Goal: Task Accomplishment & Management: Complete application form

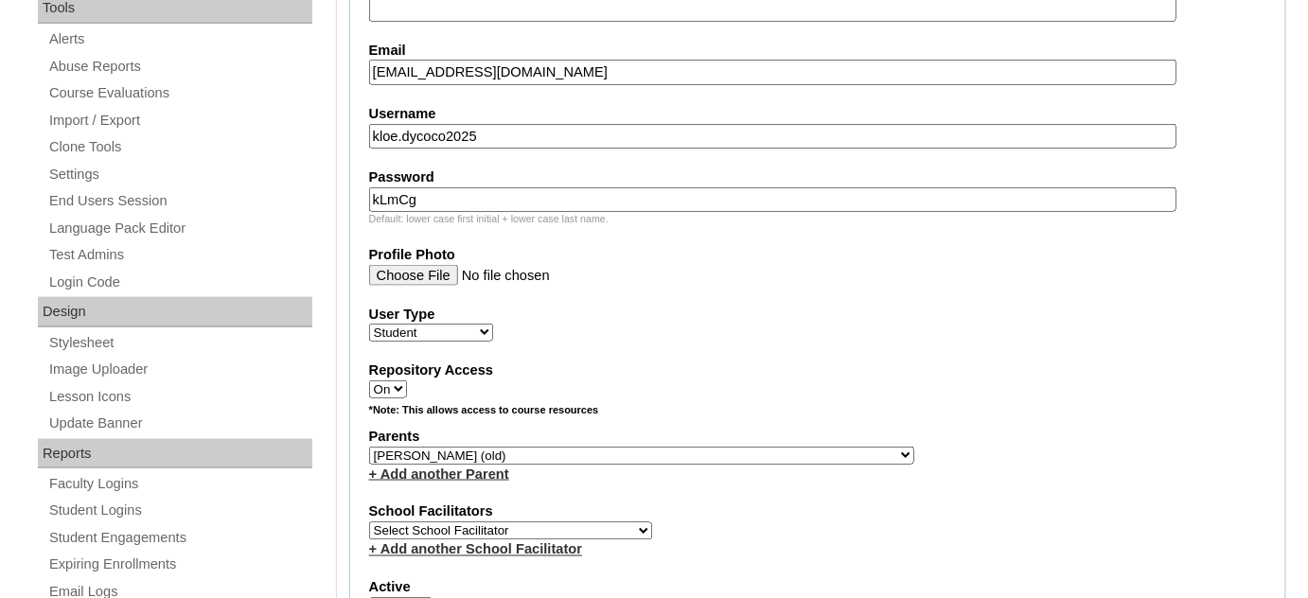
scroll to position [688, 0]
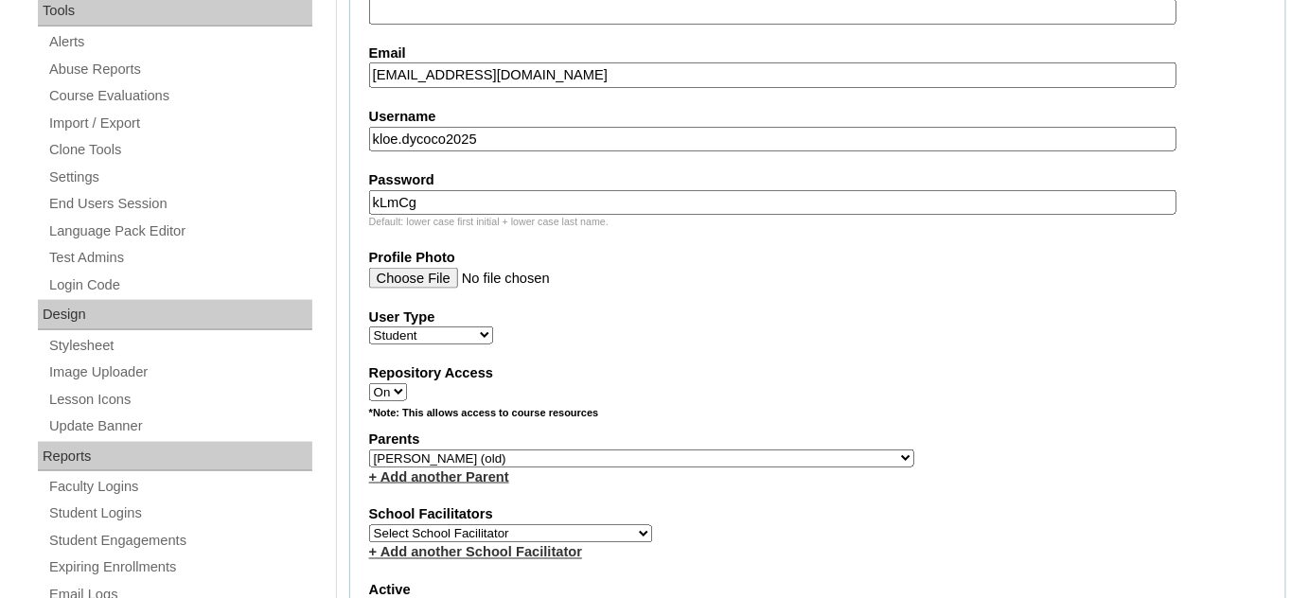
click at [683, 452] on select "Select Parent , , , , , , , , , , , , , , , , , , , , , , , , , , , , , , , , ,…" at bounding box center [641, 459] width 545 height 18
select select "40927"
click at [369, 450] on select "Select Parent , , , , , , , , , , , , , , , , , , , , , , , , , , , , , , , , ,…" at bounding box center [641, 459] width 545 height 18
click at [497, 469] on link "+ Add another Parent" at bounding box center [439, 476] width 140 height 15
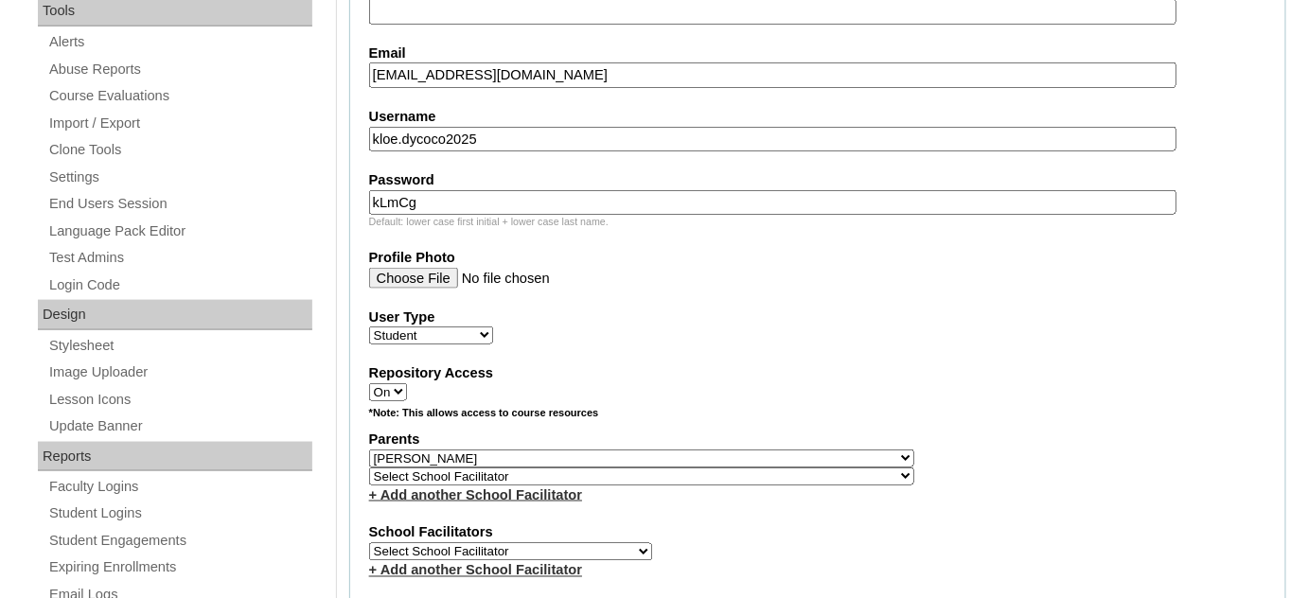
click at [577, 467] on select "Select School Facilitator , , , , , , , , , , , , , , , , , , , , , , , , , , ,…" at bounding box center [641, 476] width 545 height 18
select select "43729"
click at [369, 467] on select "Select School Facilitator , , , , , , , , , , , , , , , , , , , , , , , , , , ,…" at bounding box center [641, 476] width 545 height 18
click at [683, 450] on select "Select Parent , , , , , , , , , , , , , , , , , , , , , , , , , , , , , , , , ,…" at bounding box center [641, 459] width 545 height 18
click at [778, 441] on div "Parents Select Parent , , , , , , , , , , , , , , , , , , , , , , , , , , , , ,…" at bounding box center [817, 467] width 897 height 75
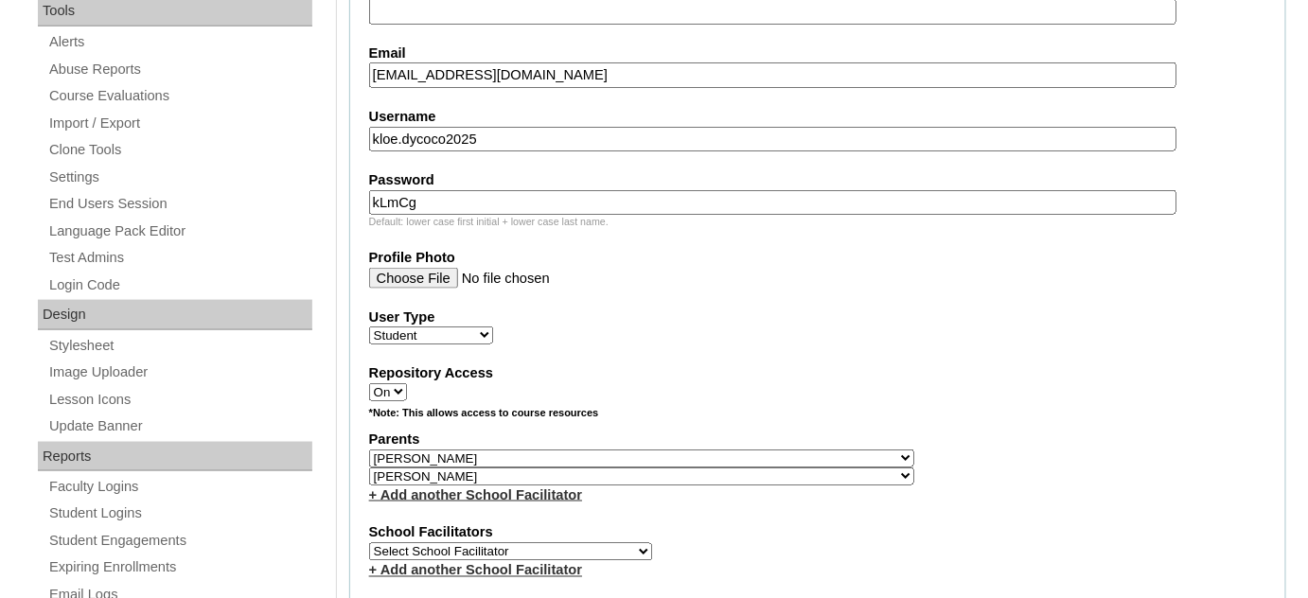
click at [659, 467] on select "Select School Facilitator , , , , , , , , , , , , , , , , , , , , , , , , , , ,…" at bounding box center [641, 476] width 545 height 18
click at [369, 467] on select "Select School Facilitator , , , , , , , , , , , , , , , , , , , , , , , , , , ,…" at bounding box center [641, 476] width 545 height 18
click at [910, 406] on div "*Note: This allows access to course resources" at bounding box center [817, 418] width 897 height 24
click at [580, 543] on select "Select School Facilitator [PERSON_NAME] [PERSON_NAME] Gloryfe [PERSON_NAME] [PE…" at bounding box center [510, 552] width 283 height 18
select select "29277"
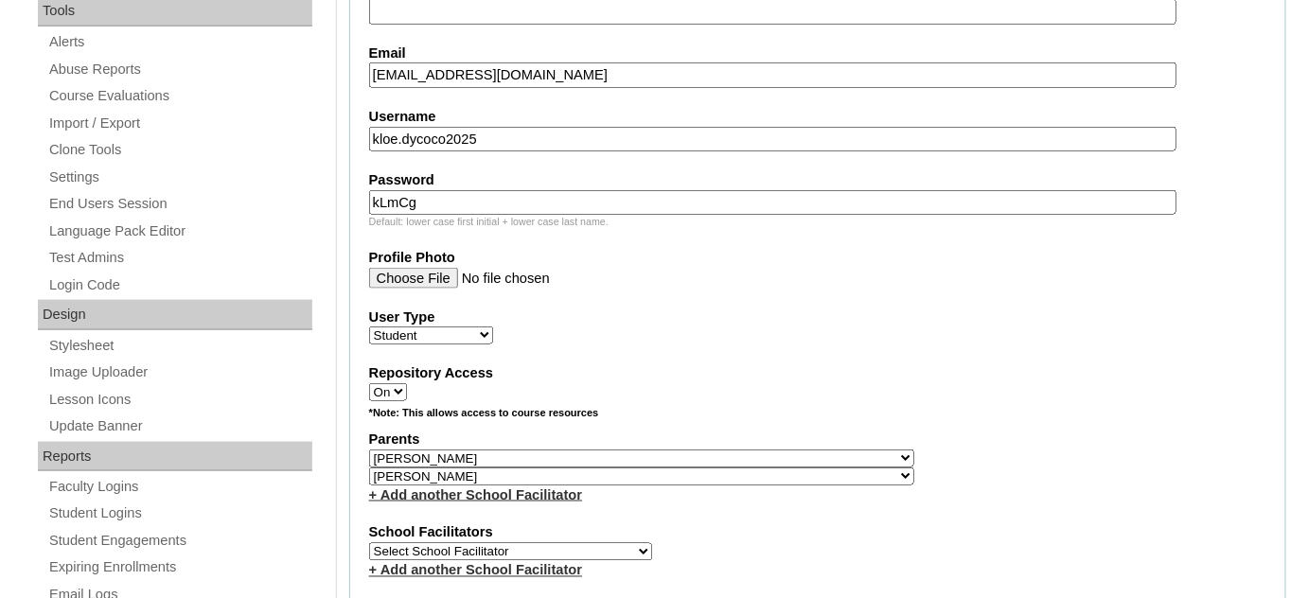
click at [369, 543] on select "Select School Facilitator [PERSON_NAME] [PERSON_NAME] Gloryfe [PERSON_NAME] [PE…" at bounding box center [510, 552] width 283 height 18
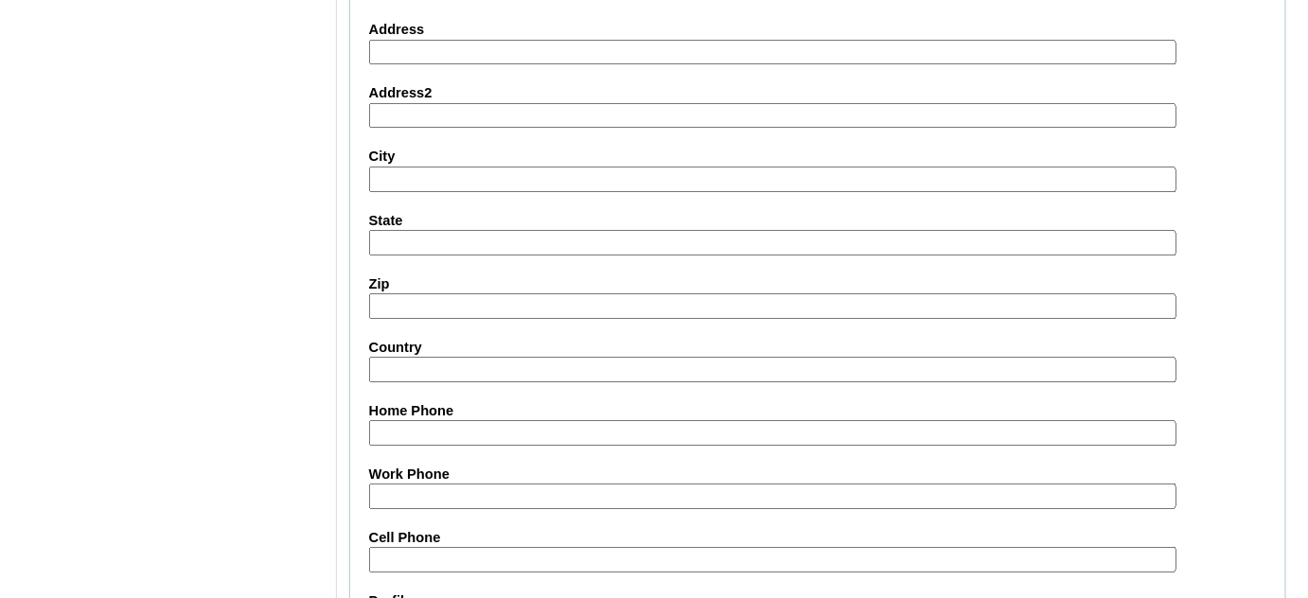
scroll to position [2269, 0]
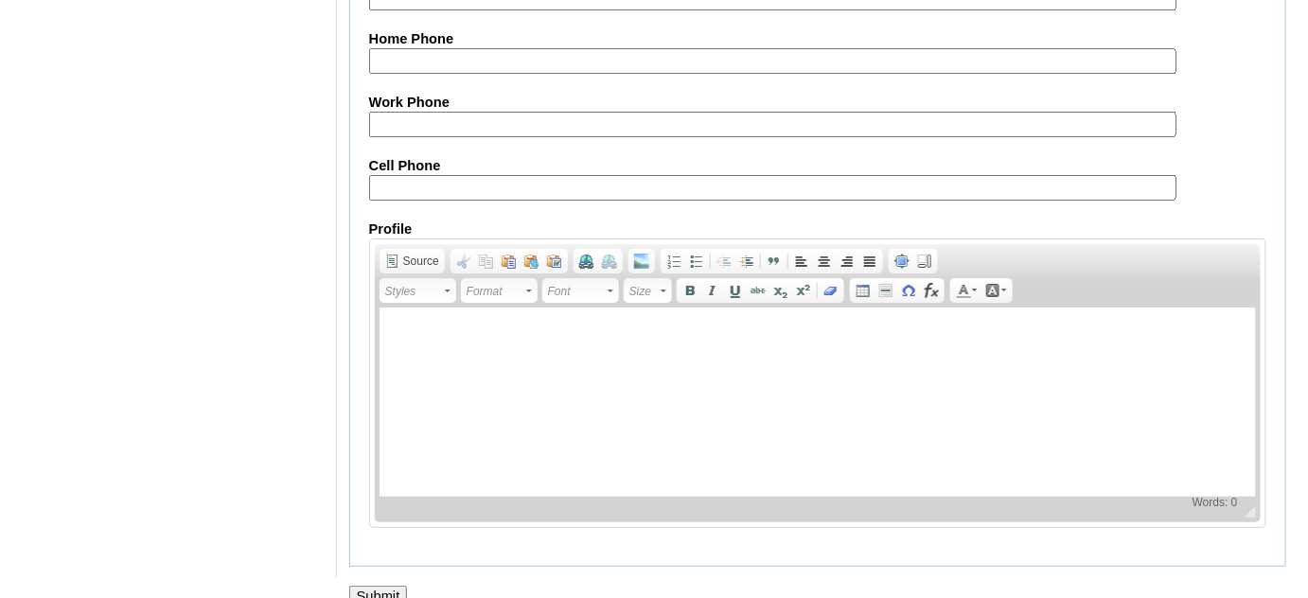
click at [393, 586] on input "Submit" at bounding box center [378, 596] width 59 height 21
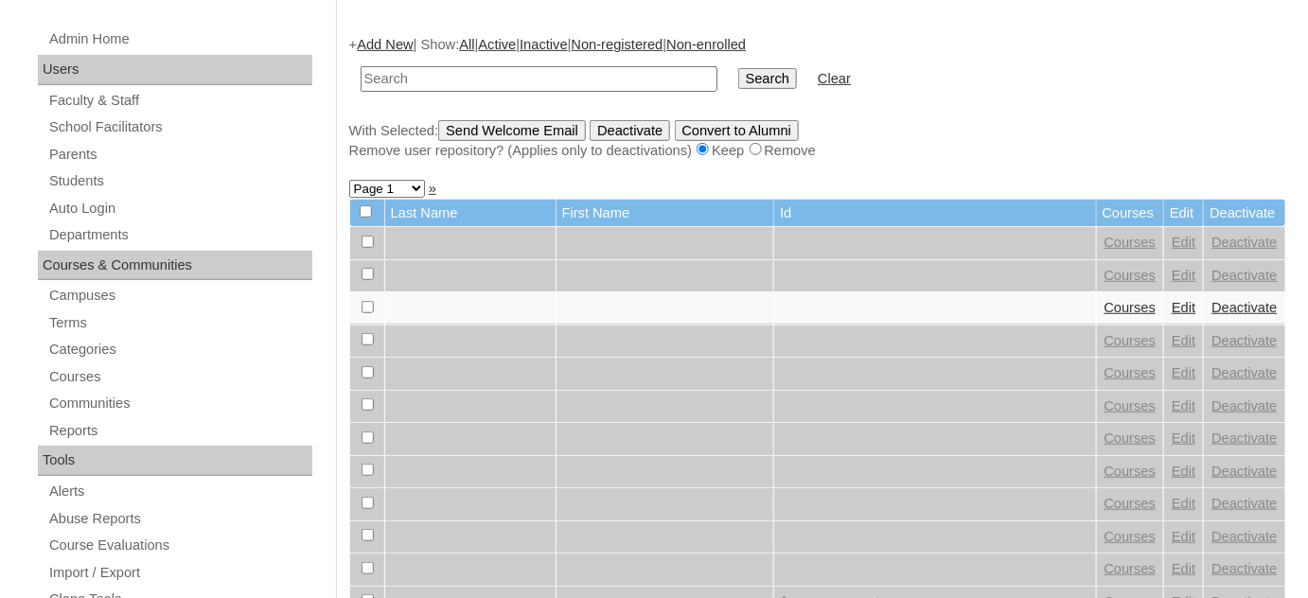
scroll to position [257, 0]
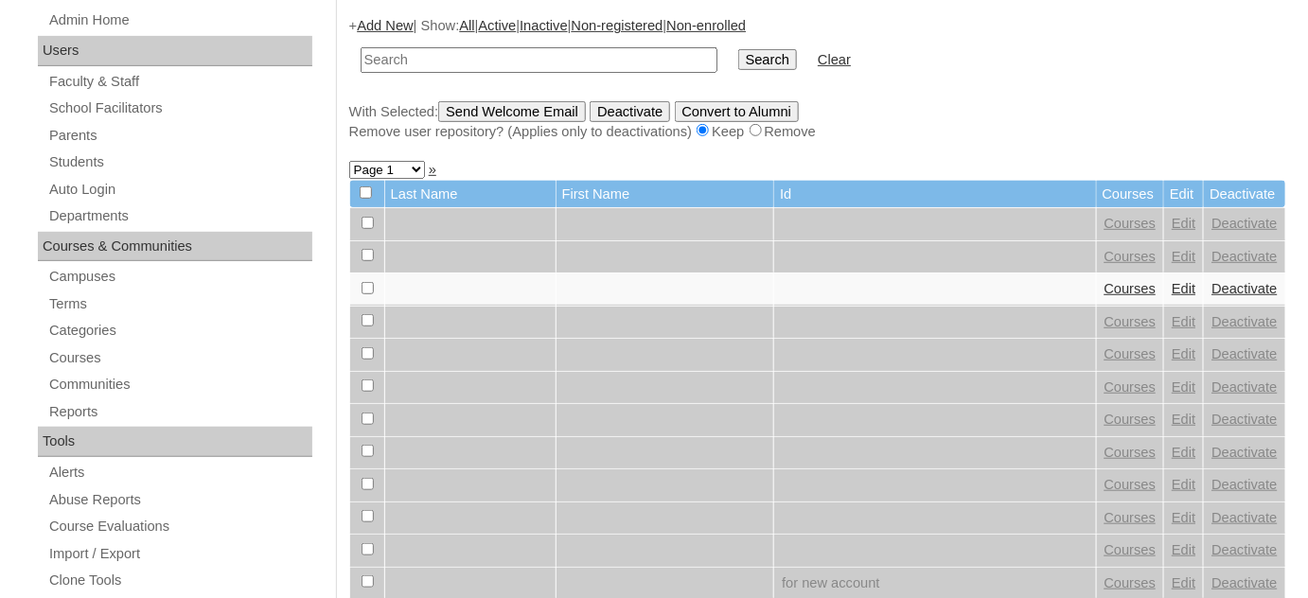
click at [516, 57] on input "text" at bounding box center [539, 60] width 357 height 26
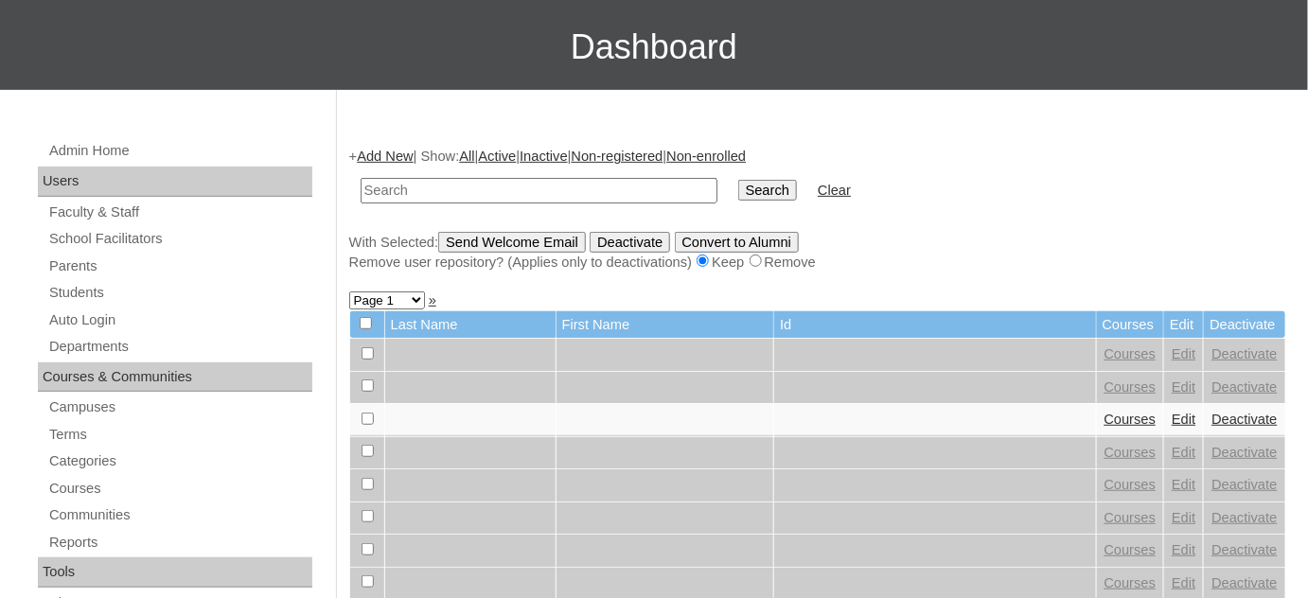
scroll to position [85, 0]
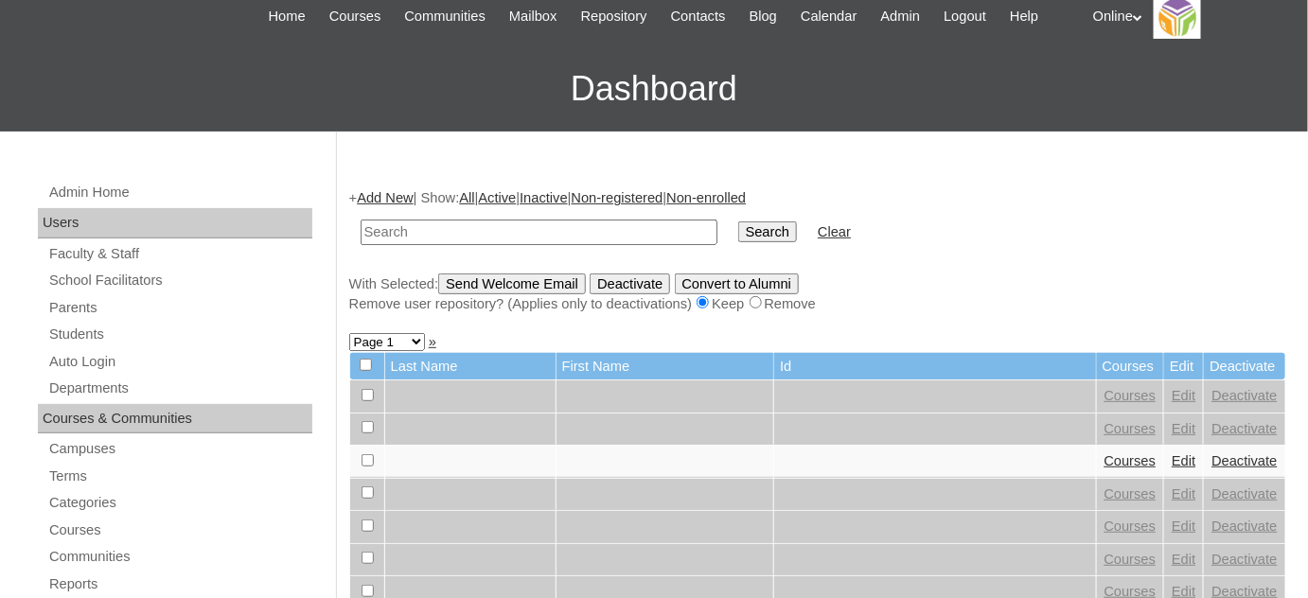
click at [397, 198] on link "Add New" at bounding box center [385, 197] width 56 height 15
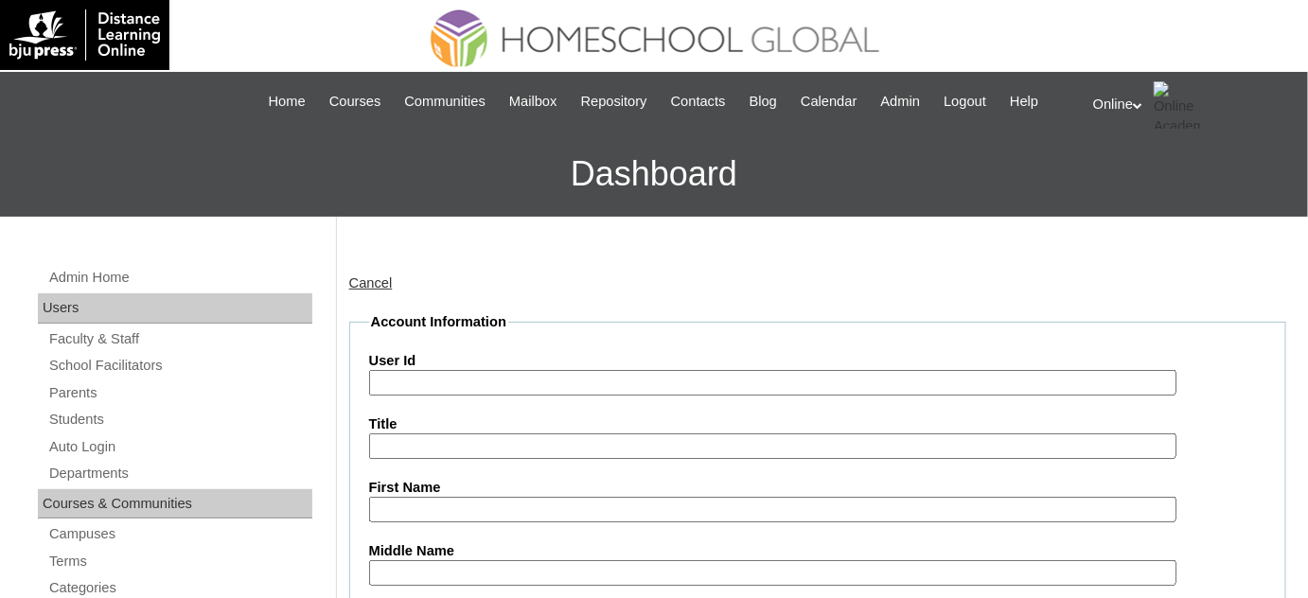
click at [538, 383] on input "User Id" at bounding box center [772, 383] width 807 height 26
paste input "HG231OACAD2025"
type input "HG231OACAD2025"
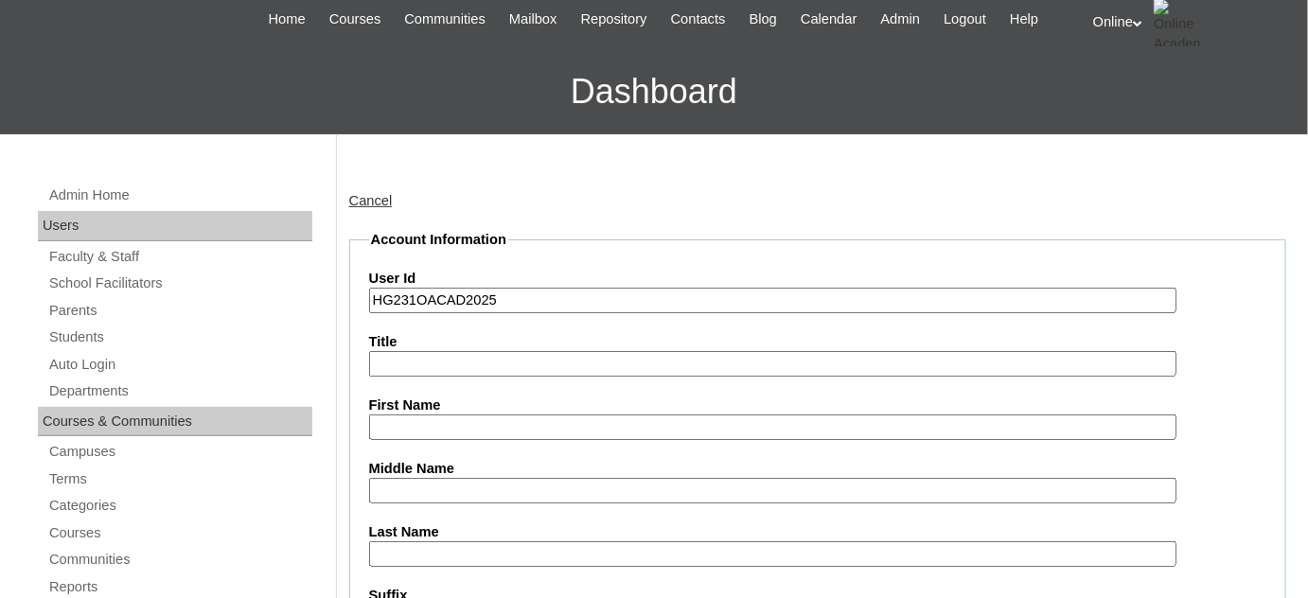
scroll to position [85, 0]
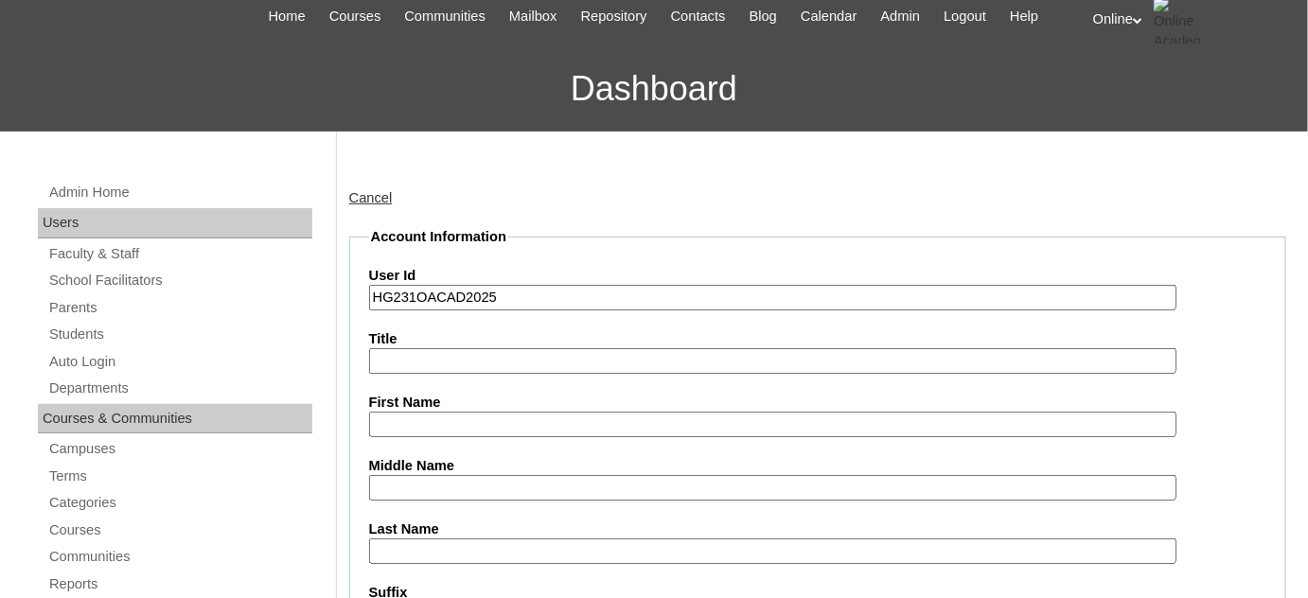
click at [539, 426] on input "First Name" at bounding box center [772, 425] width 807 height 26
paste input "Zoey Karishma Daguro DYCOCO _220011501"
click at [641, 426] on input "Zoey Karishma Daguro DYCOCO _220011501" at bounding box center [772, 425] width 807 height 26
click at [550, 424] on input "Zoey Karishma Daguro DYCOCO" at bounding box center [772, 425] width 807 height 26
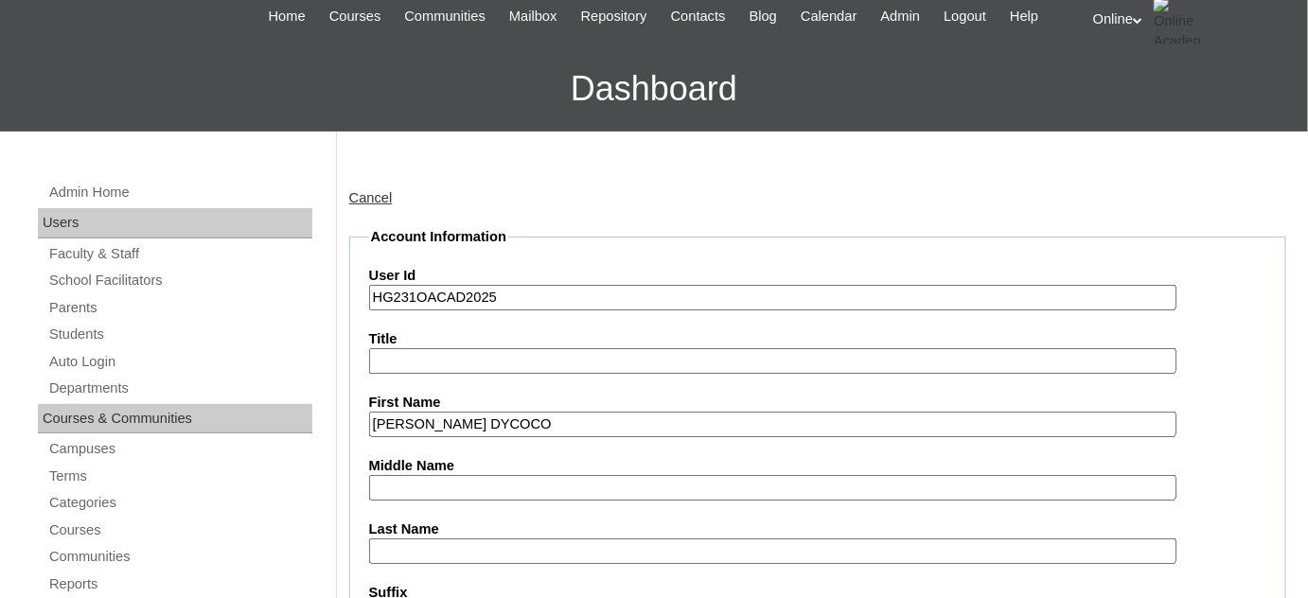
click at [550, 424] on input "Zoey Karishma Daguro DYCOCO" at bounding box center [772, 425] width 807 height 26
type input "Zoey Karishma Daguro"
click at [509, 547] on input "Last Name" at bounding box center [772, 551] width 807 height 26
paste input "DYCOCO"
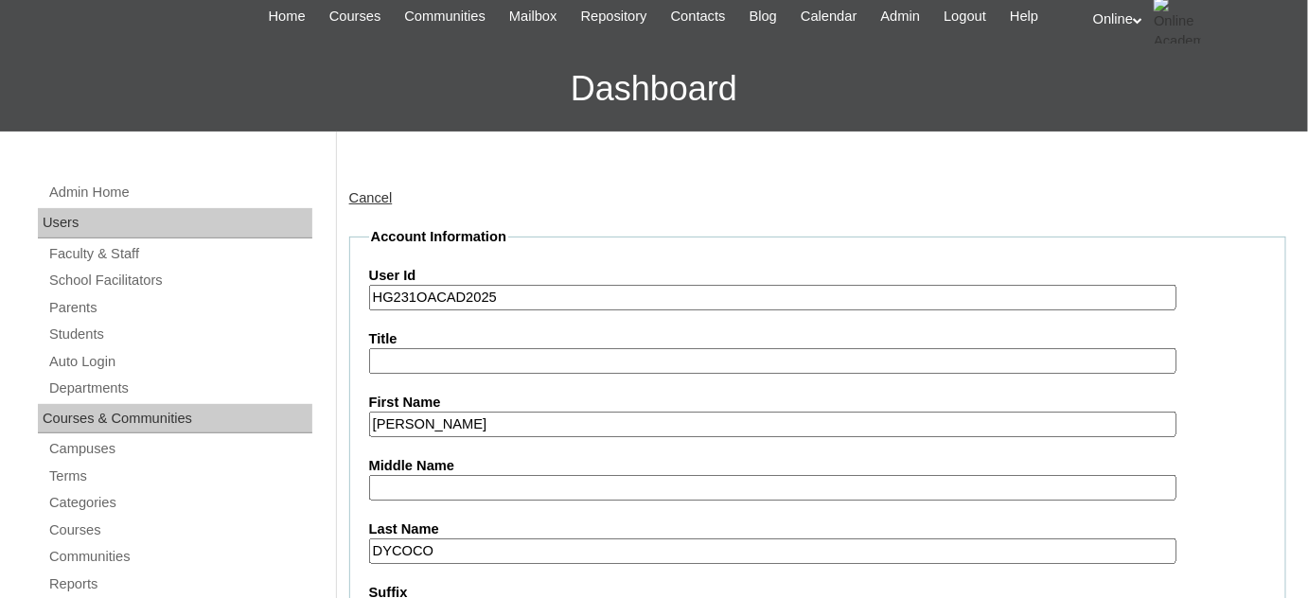
type input "DYCOCO"
click at [527, 413] on input "Zoey Karishma Daguro" at bounding box center [772, 425] width 807 height 26
click at [509, 415] on input "Zoey Karishma Daguro" at bounding box center [772, 425] width 807 height 26
type input "Zoey Karishma"
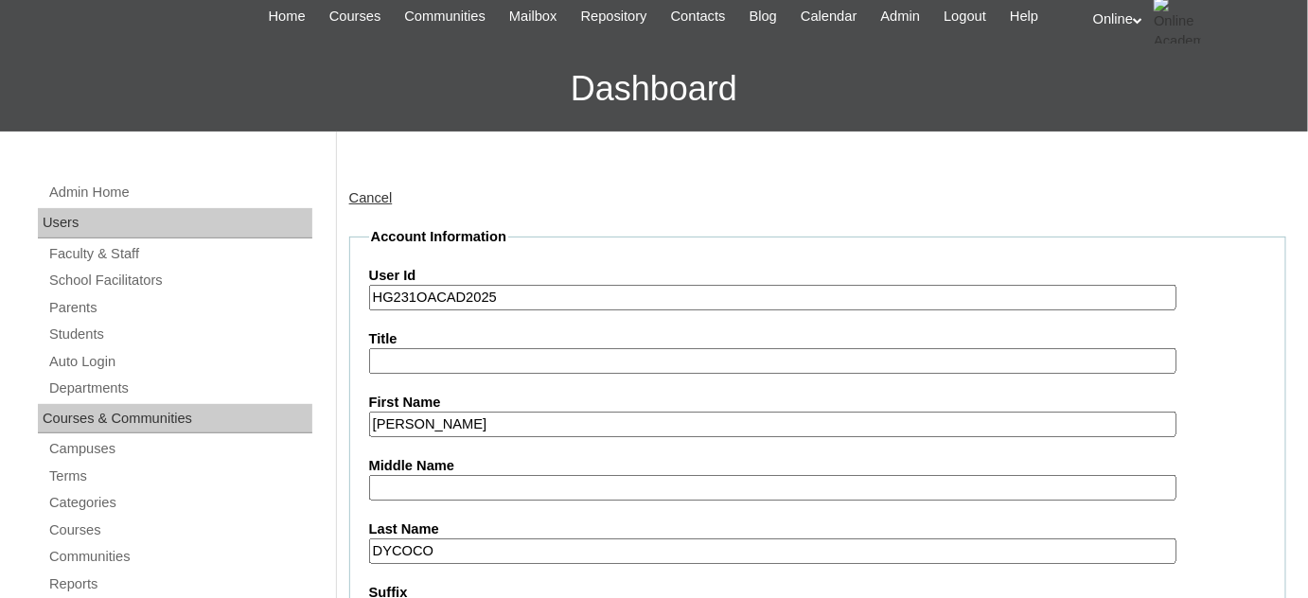
click at [459, 475] on input "Middle Name" at bounding box center [772, 488] width 807 height 26
paste input "Daguro"
type input "Daguro"
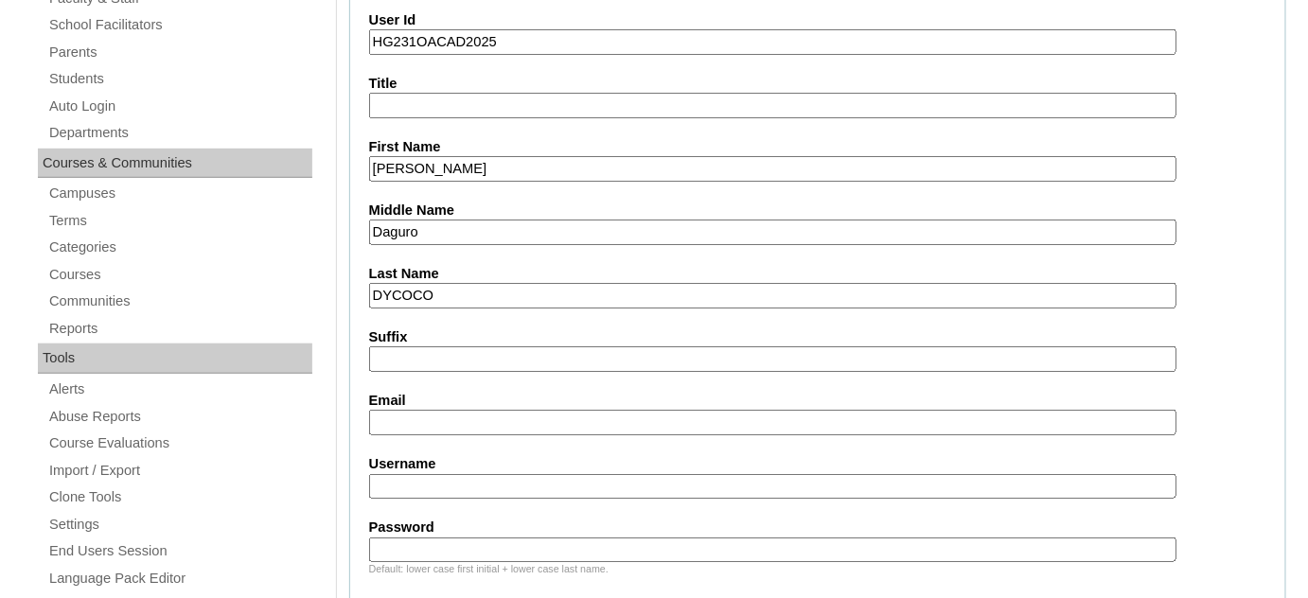
scroll to position [344, 0]
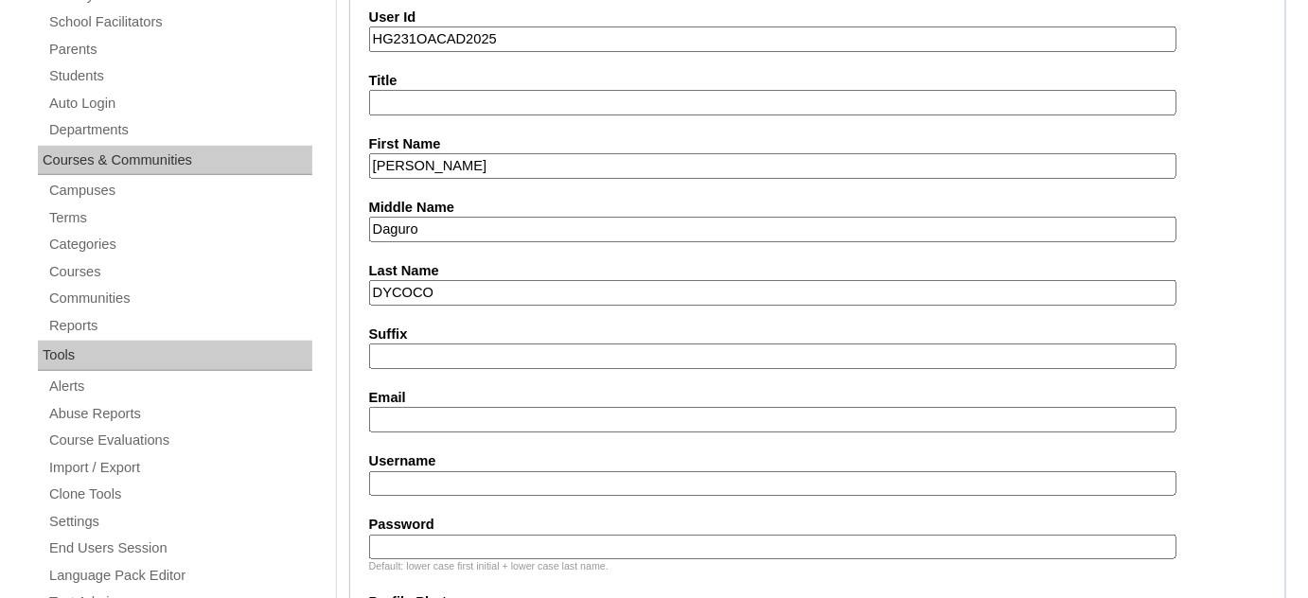
click at [522, 414] on input "Email" at bounding box center [772, 420] width 807 height 26
paste input "[EMAIL_ADDRESS][DOMAIN_NAME]"
type input "[EMAIL_ADDRESS][DOMAIN_NAME]"
click at [522, 478] on input "Username" at bounding box center [772, 484] width 807 height 26
paste input "zoey.dycoco2025"
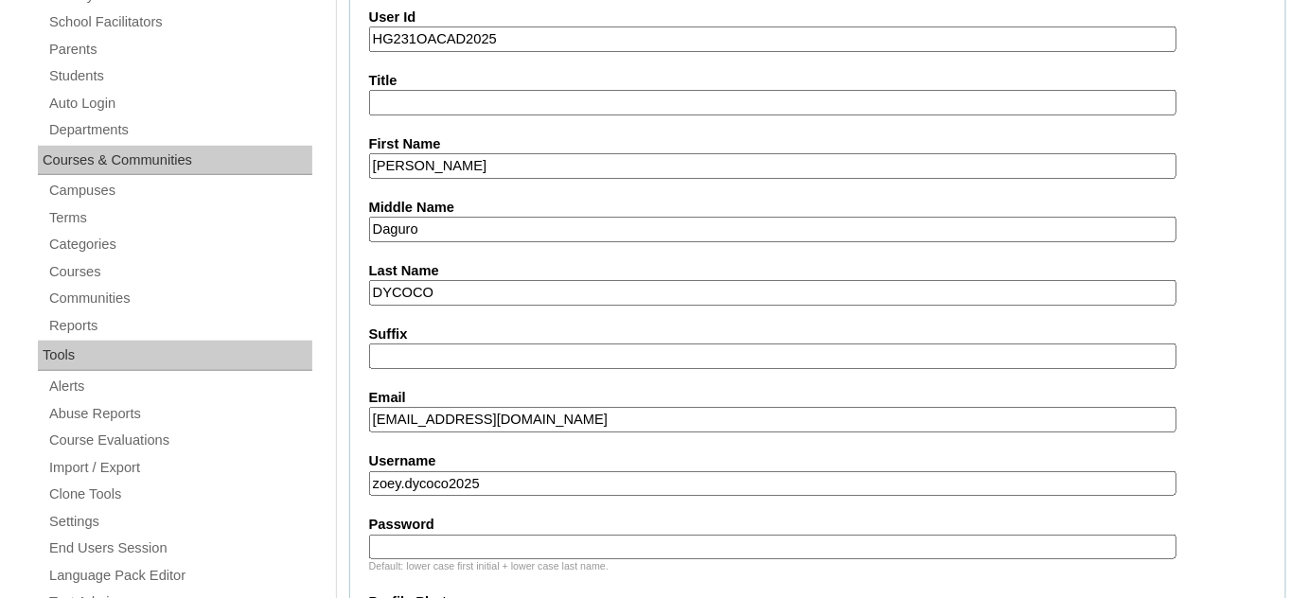
type input "zoey.dycoco2025"
click at [737, 538] on input "Password" at bounding box center [772, 548] width 807 height 26
paste input "zYhsG"
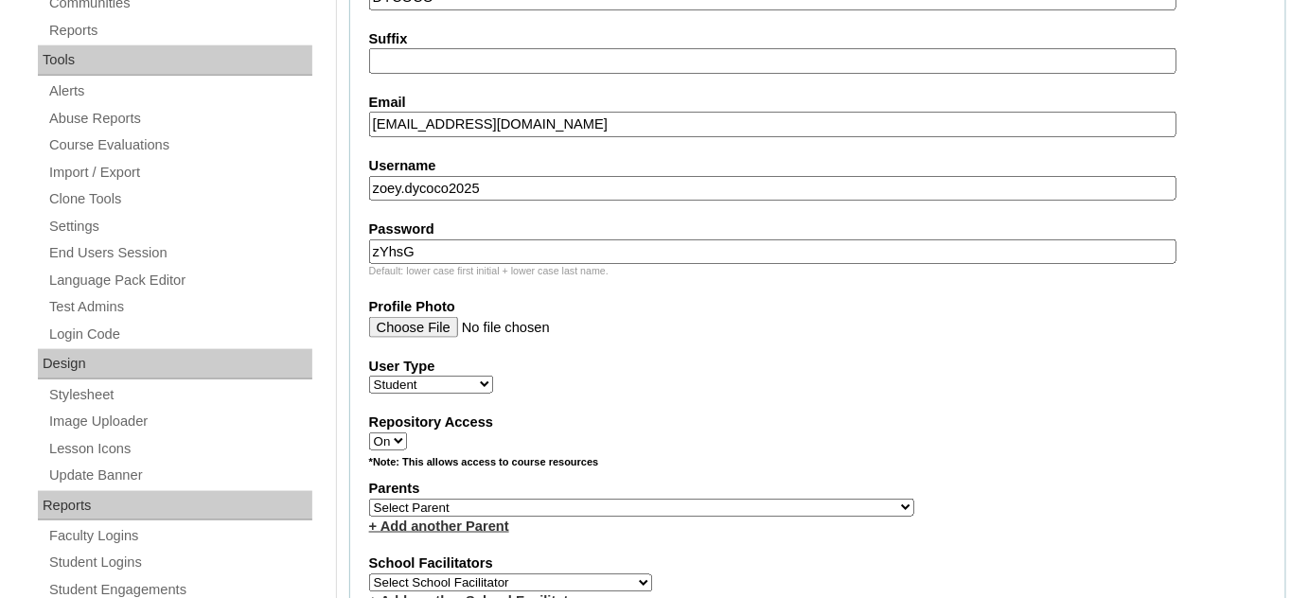
scroll to position [688, 0]
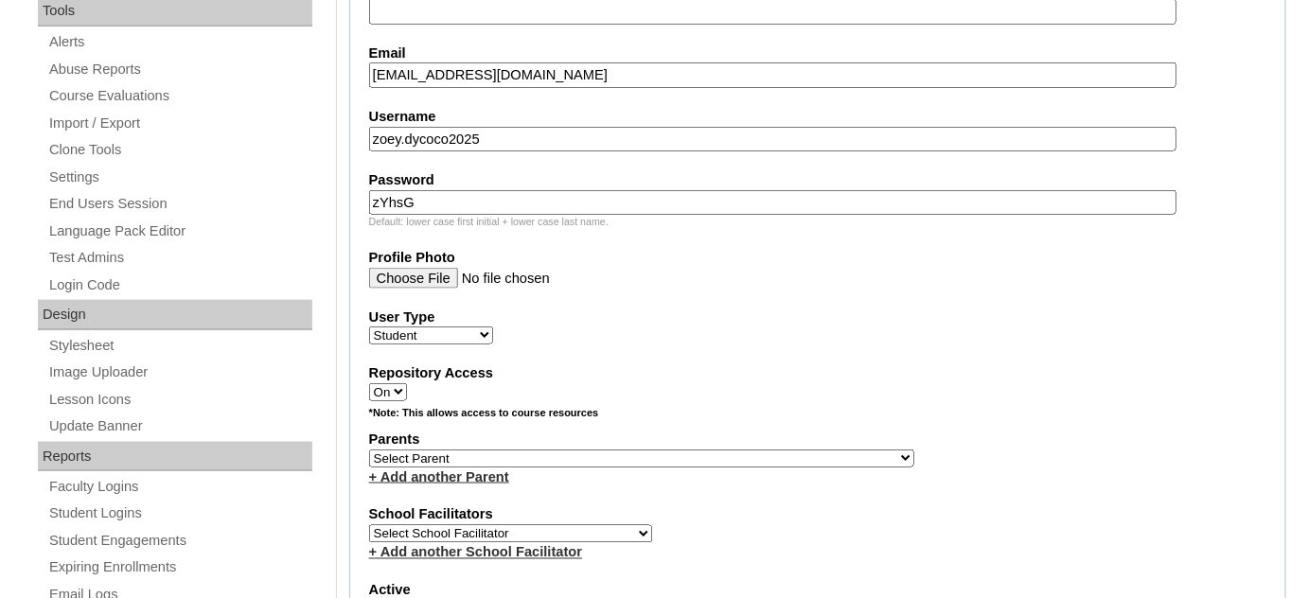
type input "zYhsG"
click at [583, 450] on select "Select Parent , , , , , , , , , , , , , , , , , , , , , , , , , , , , , , , , ,…" at bounding box center [641, 459] width 545 height 18
select select "40927"
click at [369, 450] on select "Select Parent , , , , , , , , , , , , , , , , , , , , , , , , , , , , , , , , ,…" at bounding box center [641, 459] width 545 height 18
click at [501, 469] on link "+ Add another Parent" at bounding box center [439, 476] width 140 height 15
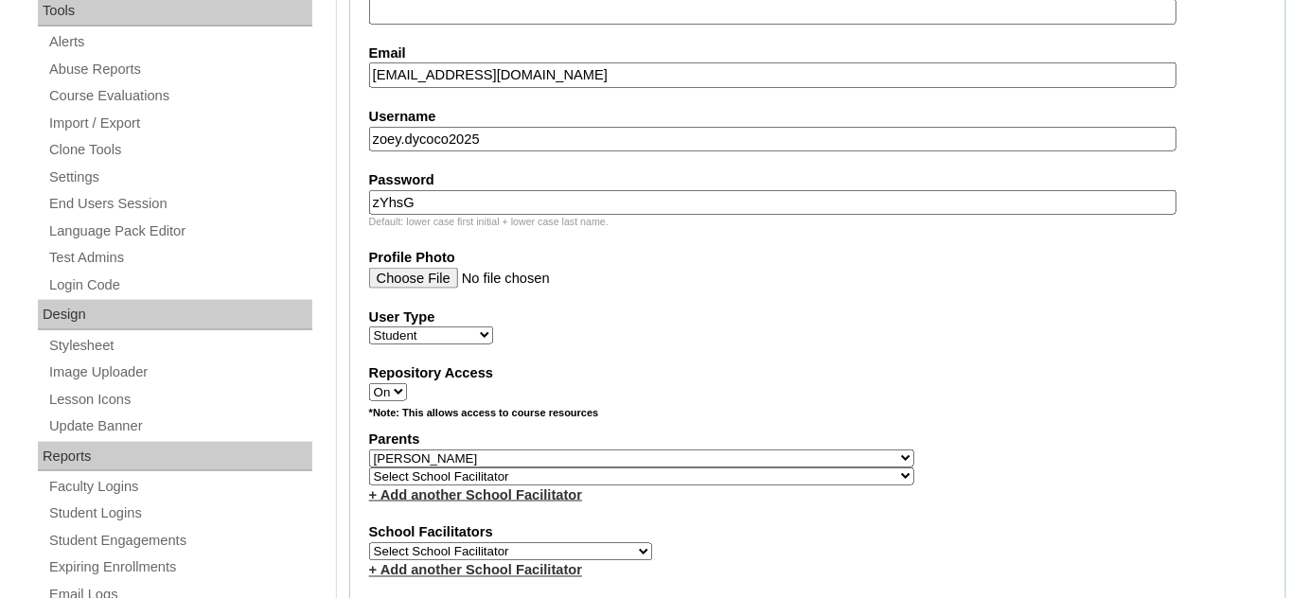
click at [483, 468] on select "Select School Facilitator , , , , , , , , , , , , , , , , , , , , , , , , , , ,…" at bounding box center [641, 476] width 545 height 18
select select "43729"
click at [369, 467] on select "Select School Facilitator , , , , , , , , , , , , , , , , , , , , , , , , , , ,…" at bounding box center [641, 476] width 545 height 18
click at [555, 543] on select "Select School Facilitator [PERSON_NAME] [PERSON_NAME] Gloryfe [PERSON_NAME] [PE…" at bounding box center [510, 552] width 283 height 18
select select "29277"
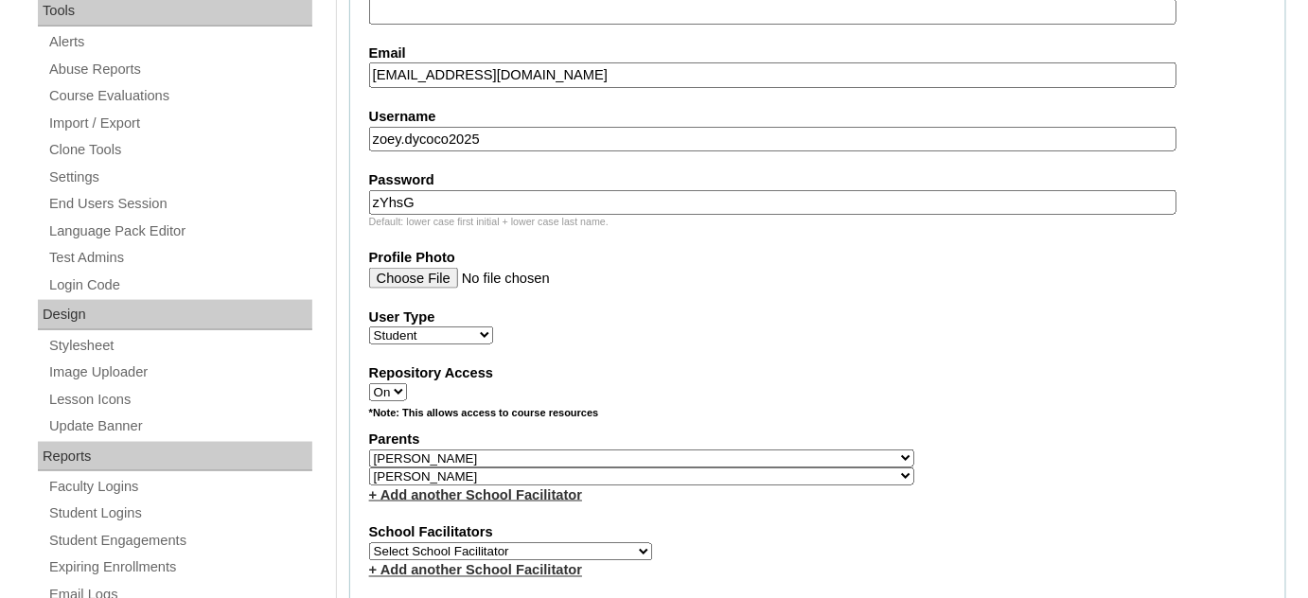
click at [369, 543] on select "Select School Facilitator [PERSON_NAME] [PERSON_NAME] Gloryfe [PERSON_NAME] [PE…" at bounding box center [510, 552] width 283 height 18
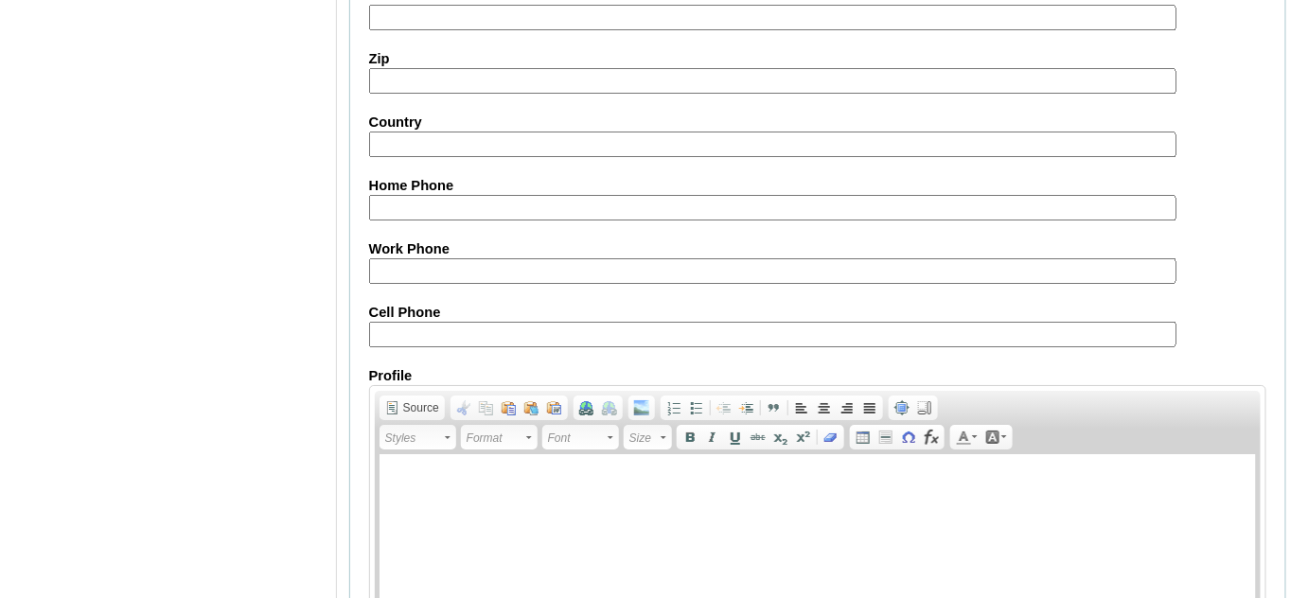
scroll to position [2269, 0]
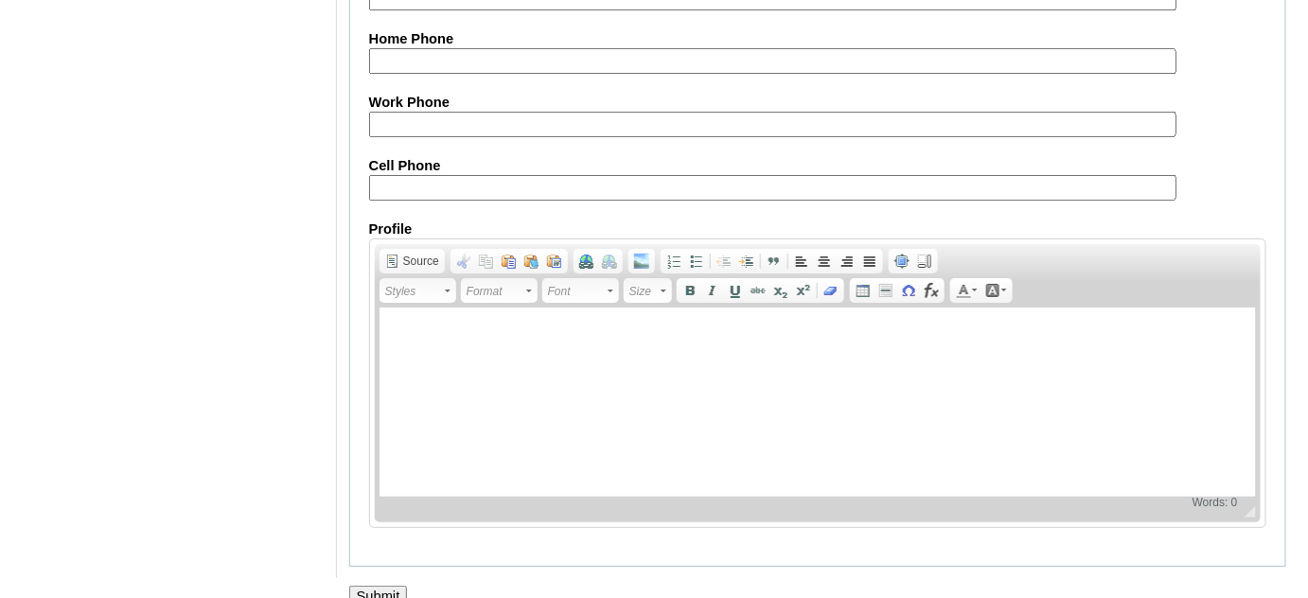
click at [383, 586] on input "Submit" at bounding box center [378, 596] width 59 height 21
